Goal: Communication & Community: Connect with others

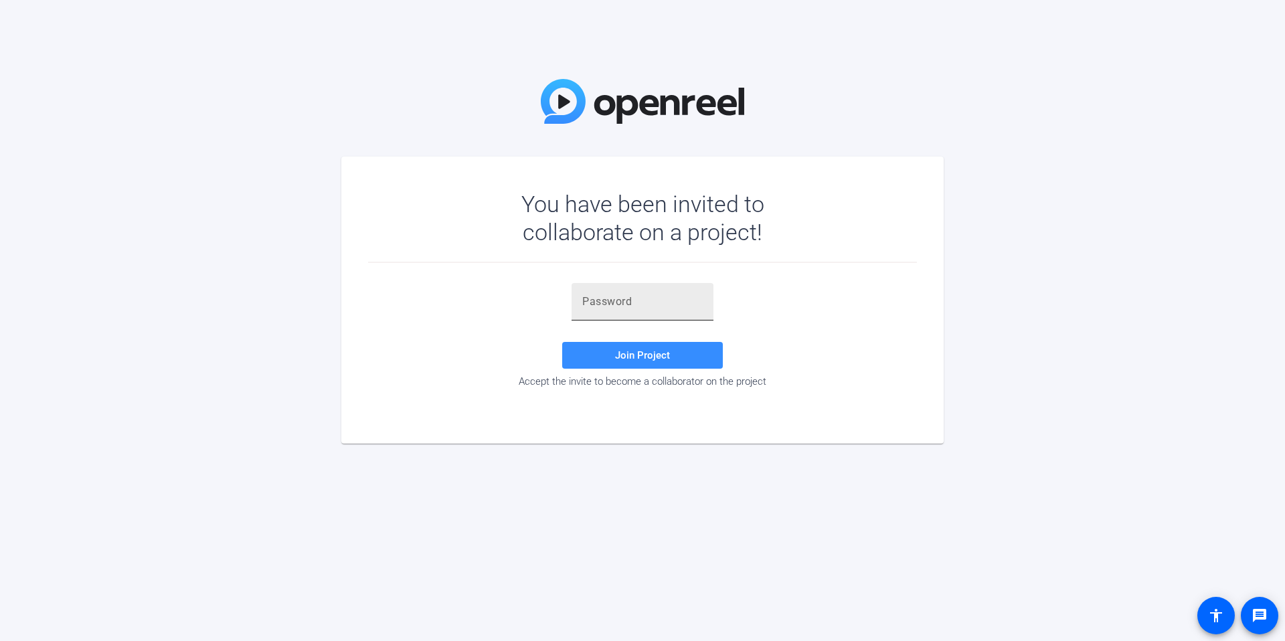
click at [633, 307] on input "text" at bounding box center [642, 302] width 120 height 16
paste input "FjgCR3"
type input "FjgCR3"
click at [654, 358] on span "Join Project" at bounding box center [642, 355] width 55 height 12
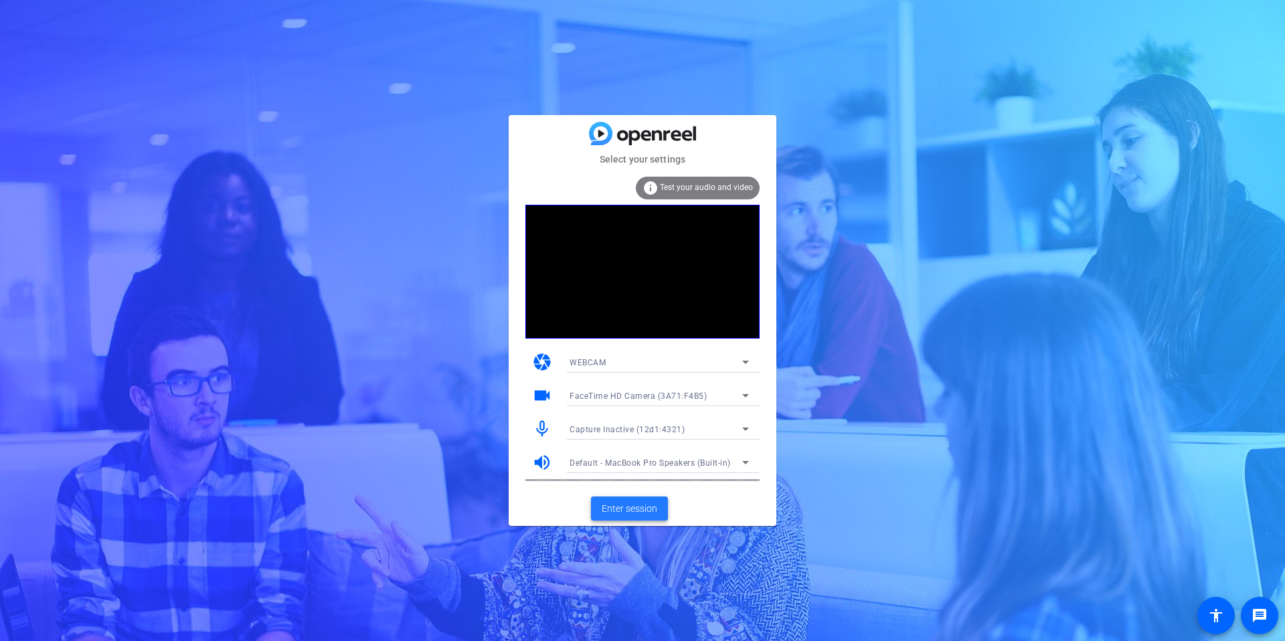
click at [624, 512] on span "Enter session" at bounding box center [630, 509] width 56 height 14
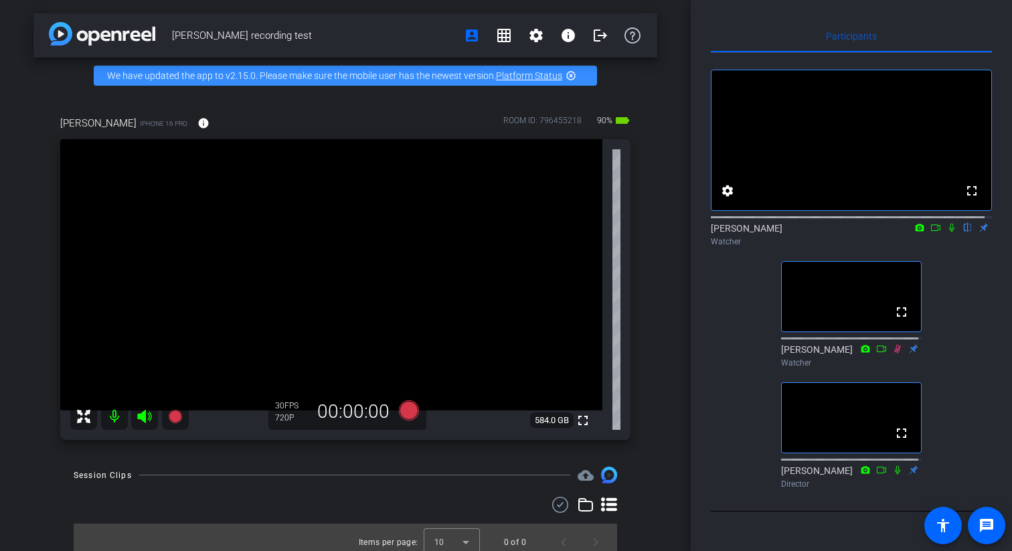
drag, startPoint x: 946, startPoint y: 242, endPoint x: 946, endPoint y: 254, distance: 11.4
click at [949, 232] on icon at bounding box center [951, 228] width 5 height 9
click at [946, 232] on icon at bounding box center [951, 227] width 11 height 9
click at [944, 234] on mat-icon at bounding box center [952, 228] width 16 height 12
